Goal: Navigation & Orientation: Find specific page/section

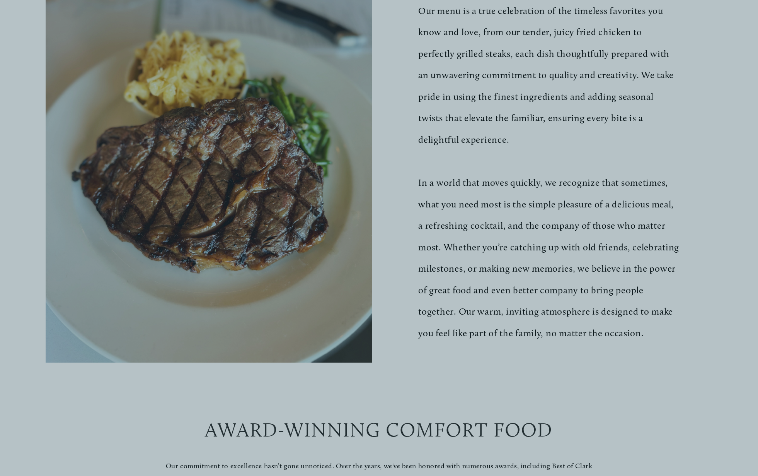
scroll to position [382, 0]
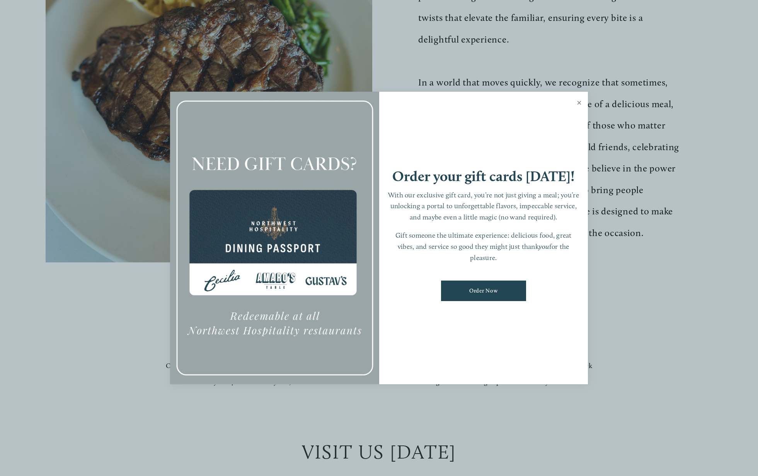
click at [581, 103] on link "Close" at bounding box center [579, 104] width 15 height 22
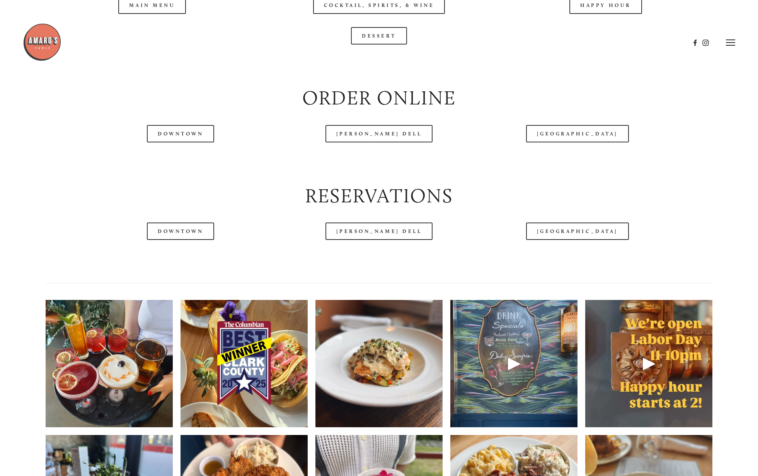
scroll to position [913, 0]
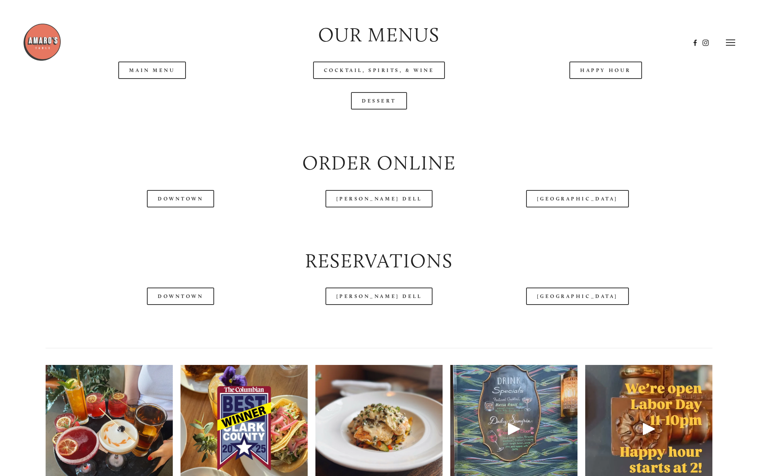
click at [216, 142] on div at bounding box center [379, 129] width 681 height 26
click at [166, 79] on link "Main Menu" at bounding box center [152, 69] width 68 height 17
click at [494, 111] on div "Dessert" at bounding box center [379, 100] width 681 height 31
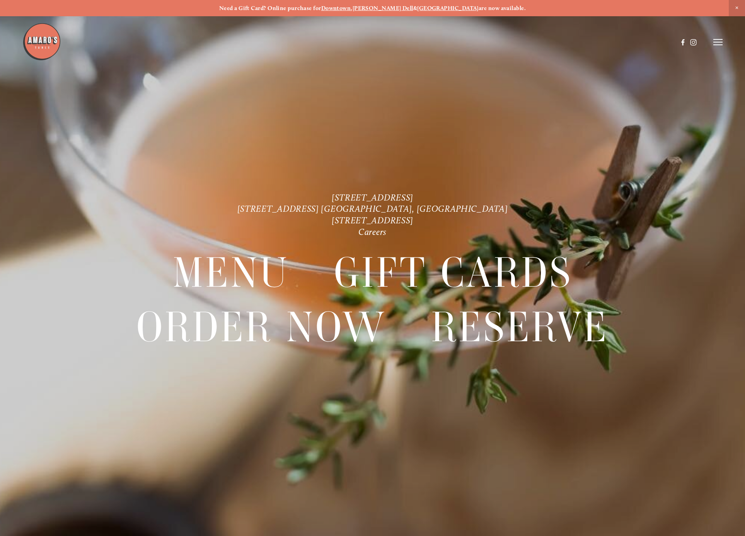
click at [351, 10] on strong "Downtown" at bounding box center [336, 8] width 30 height 7
click at [121, 152] on div at bounding box center [372, 268] width 745 height 536
drag, startPoint x: 34, startPoint y: 39, endPoint x: 71, endPoint y: 15, distance: 44.4
click at [34, 39] on img at bounding box center [41, 41] width 39 height 39
